Goal: Transaction & Acquisition: Download file/media

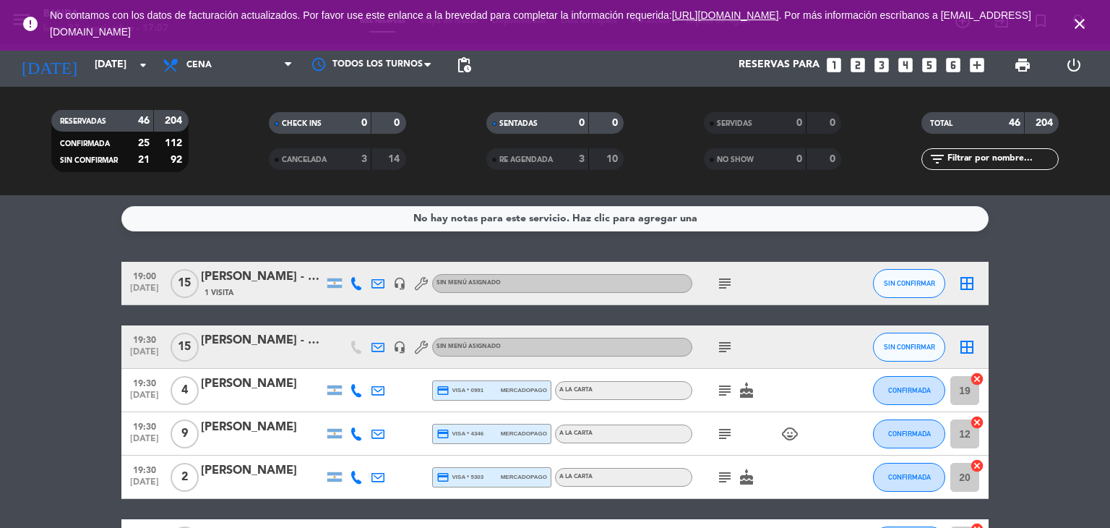
scroll to position [72, 0]
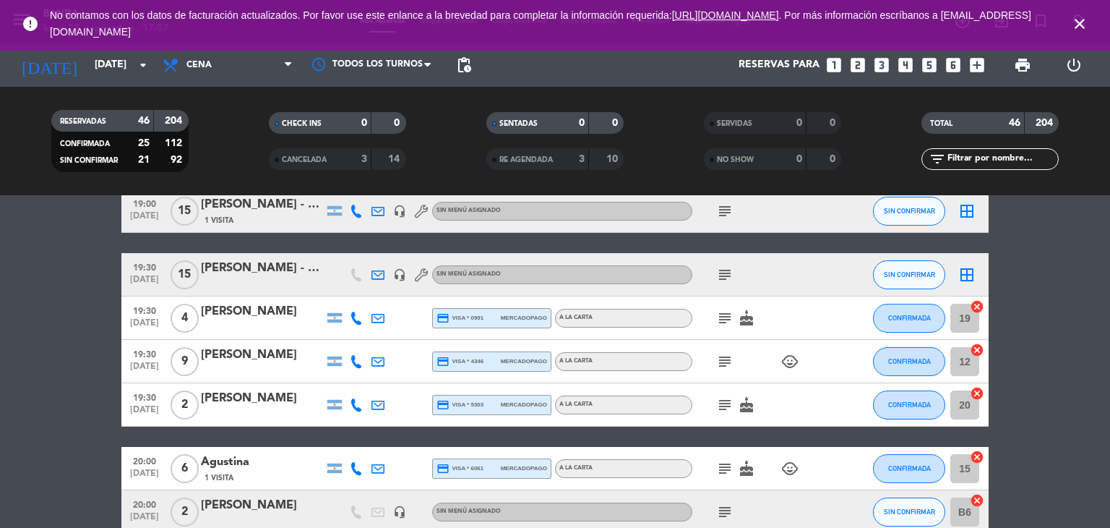
click at [1033, 70] on span "print" at bounding box center [1023, 65] width 29 height 29
click at [1029, 64] on span "print" at bounding box center [1022, 64] width 17 height 17
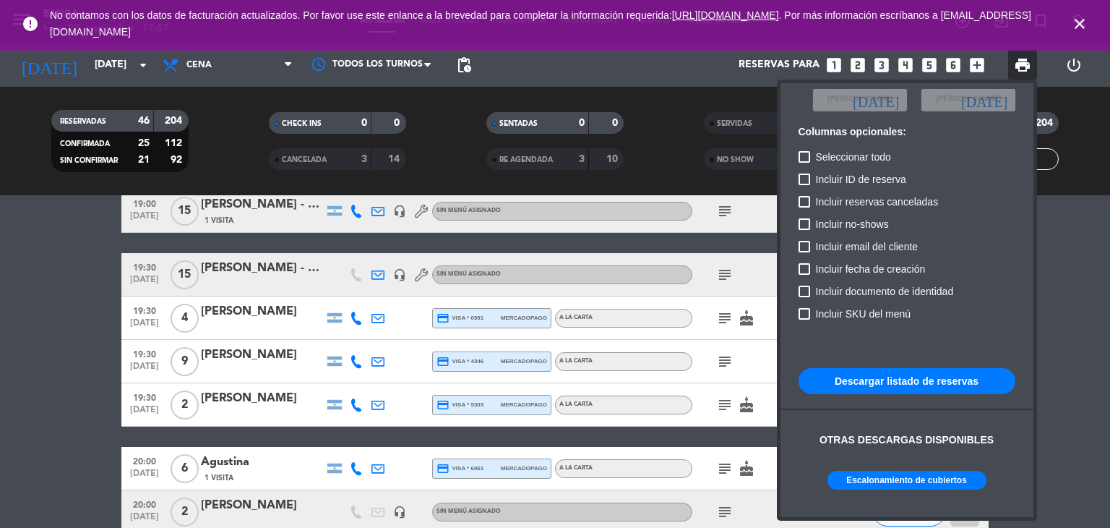
scroll to position [88, 0]
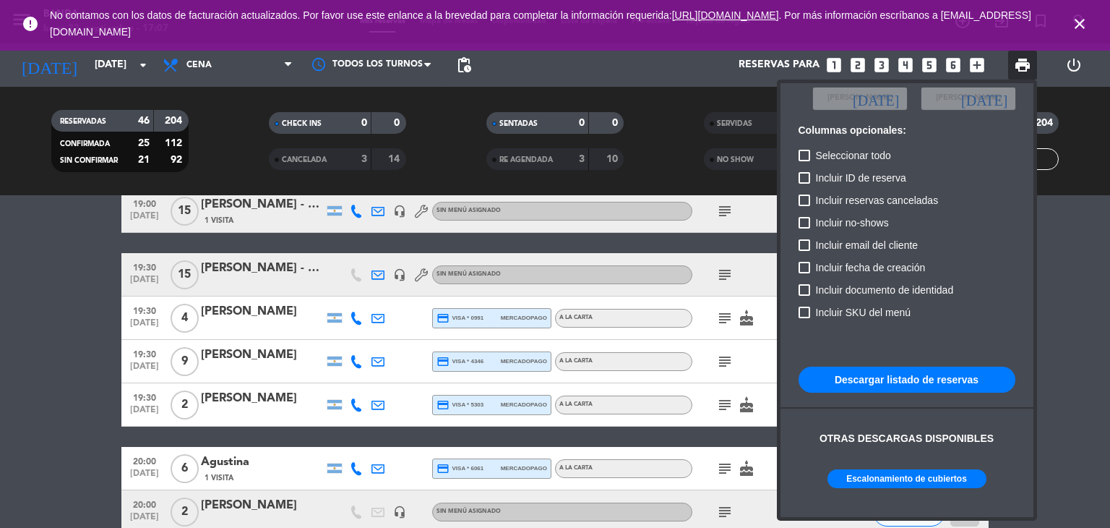
click at [876, 479] on button "Escalonamiento de cubiertos" at bounding box center [907, 478] width 159 height 19
click at [100, 428] on div at bounding box center [555, 264] width 1110 height 528
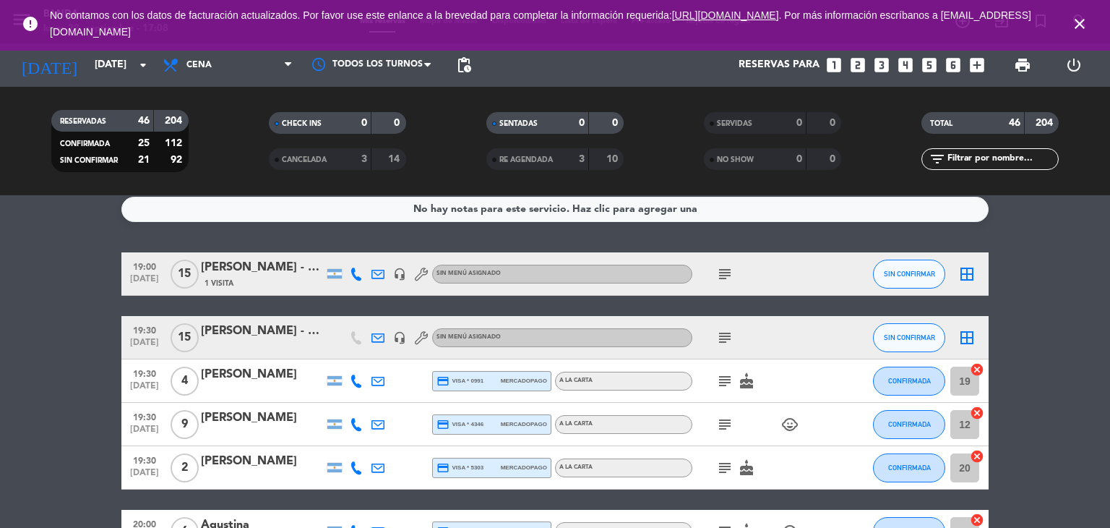
scroll to position [0, 0]
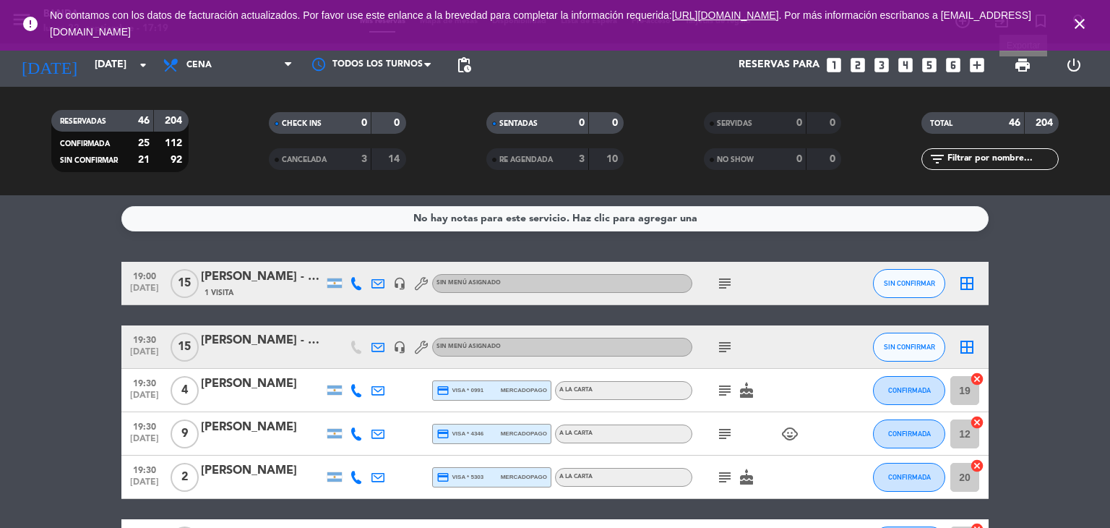
click at [1028, 67] on span "print" at bounding box center [1022, 64] width 17 height 17
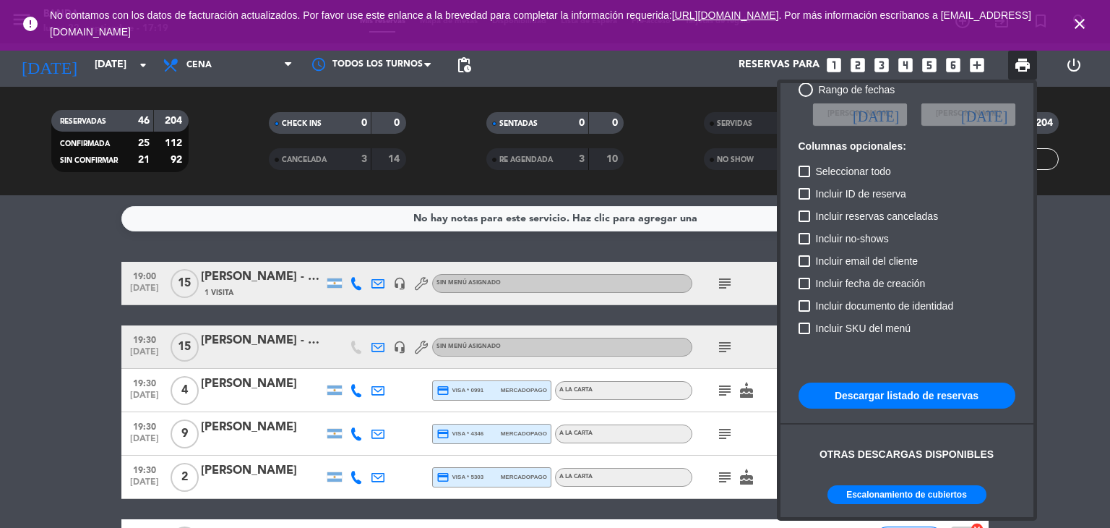
scroll to position [88, 0]
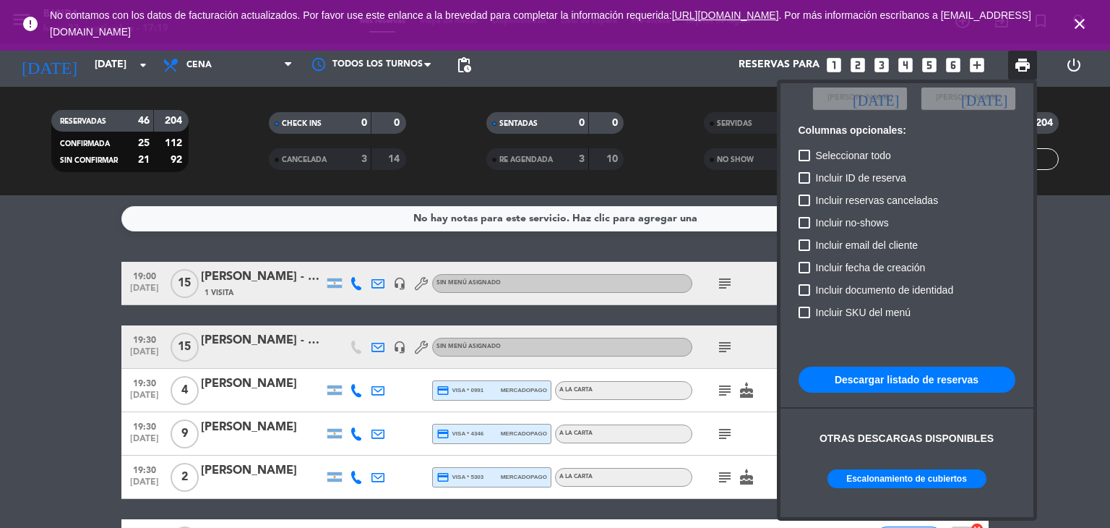
click at [946, 476] on button "Escalonamiento de cubiertos" at bounding box center [907, 478] width 159 height 19
click at [943, 379] on button "Descargar listado de reservas" at bounding box center [907, 380] width 217 height 26
click at [1075, 26] on icon "close" at bounding box center [1079, 23] width 17 height 17
click at [878, 478] on button "Escalonamiento de cubiertos" at bounding box center [907, 478] width 159 height 19
click at [87, 361] on div at bounding box center [555, 264] width 1110 height 528
